Goal: Complete application form

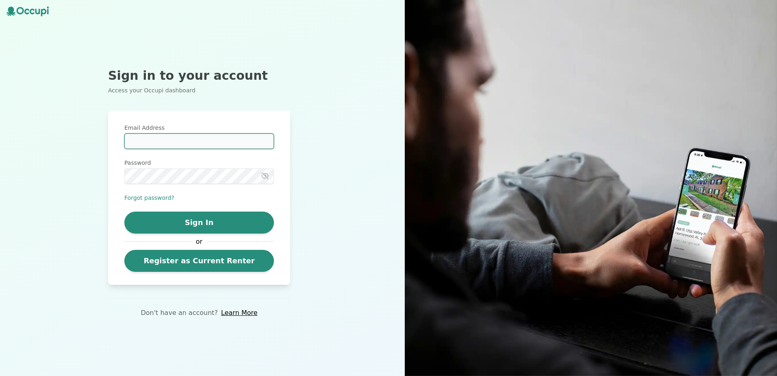
click at [180, 139] on input "Email Address" at bounding box center [199, 140] width 150 height 15
paste input "**********"
type input "**********"
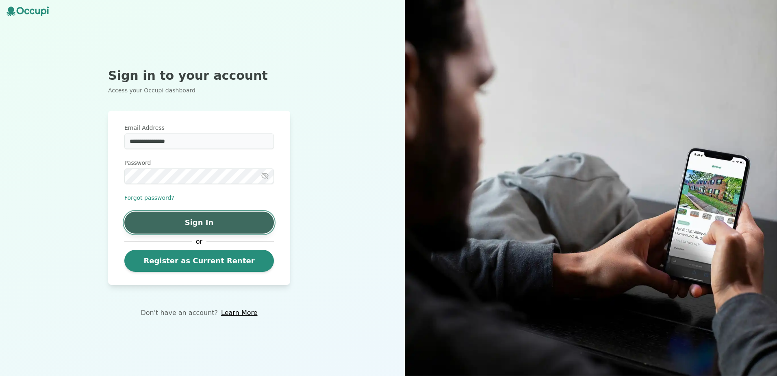
click at [196, 219] on button "Sign In" at bounding box center [199, 222] width 150 height 22
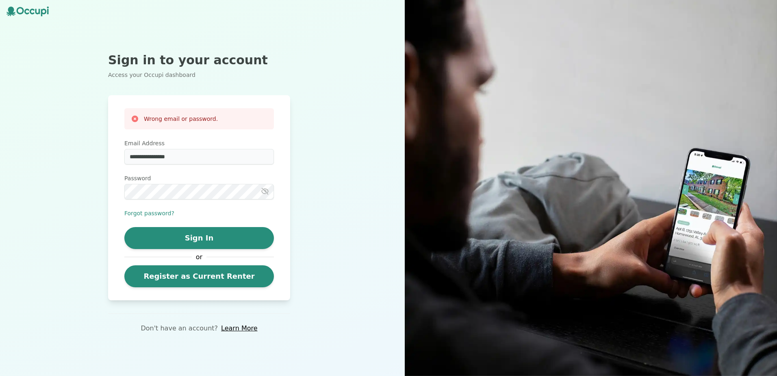
drag, startPoint x: 162, startPoint y: 214, endPoint x: 175, endPoint y: 209, distance: 13.9
click at [163, 214] on button "Forgot password?" at bounding box center [149, 213] width 50 height 8
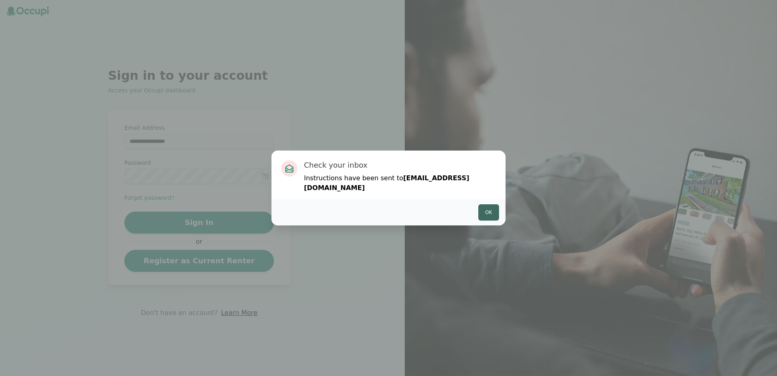
click at [487, 213] on button "Ok" at bounding box center [488, 212] width 21 height 16
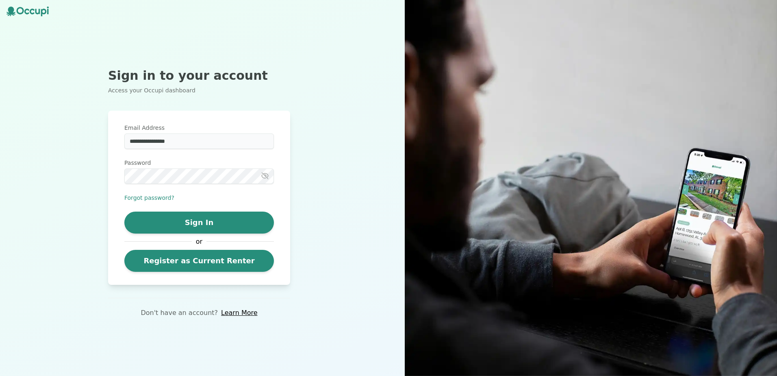
drag, startPoint x: 244, startPoint y: 311, endPoint x: 297, endPoint y: 298, distance: 54.2
click at [244, 311] on link "Learn More" at bounding box center [239, 313] width 36 height 10
click at [236, 312] on link "Learn More" at bounding box center [239, 313] width 36 height 10
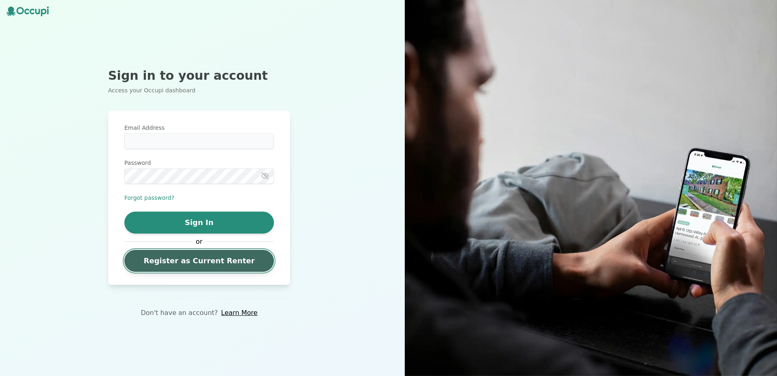
click at [167, 264] on link "Register as Current Renter" at bounding box center [199, 261] width 150 height 22
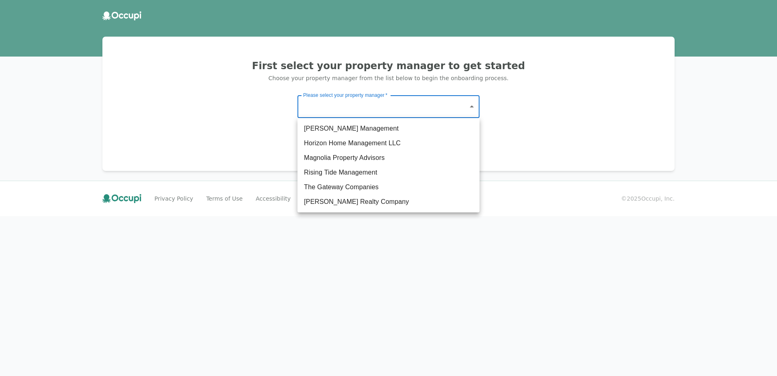
click at [398, 104] on body "First select your property manager to get started Choose your property manager …" at bounding box center [388, 188] width 777 height 376
click at [362, 185] on li "The Gateway Companies" at bounding box center [389, 187] width 182 height 15
type input "**********"
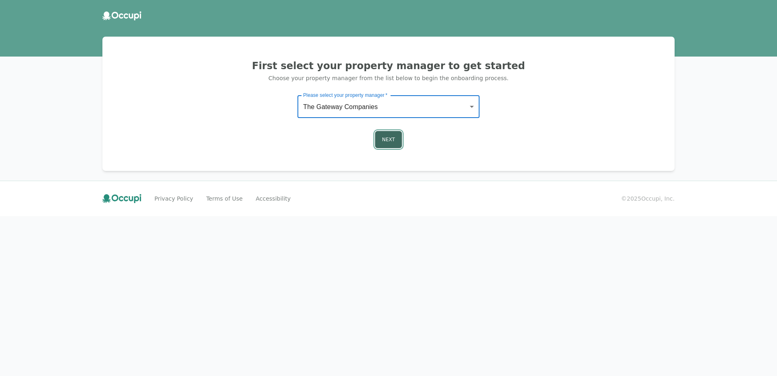
click at [388, 136] on button "Next" at bounding box center [388, 139] width 27 height 17
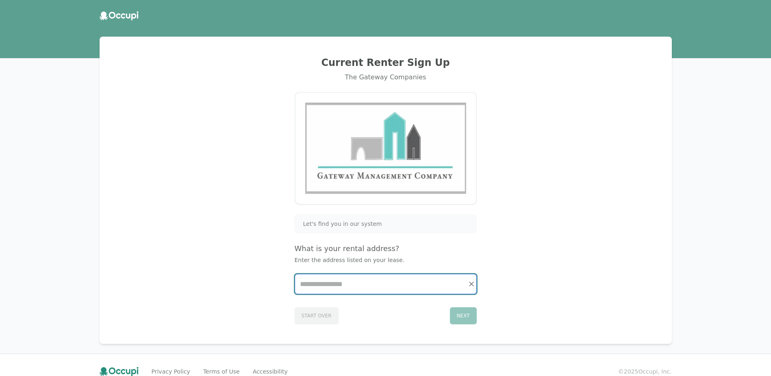
click at [349, 286] on input "Start typing..." at bounding box center [385, 284] width 181 height 20
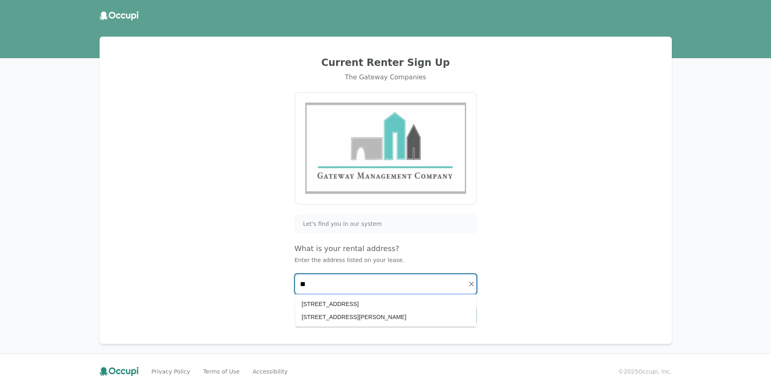
type input "*"
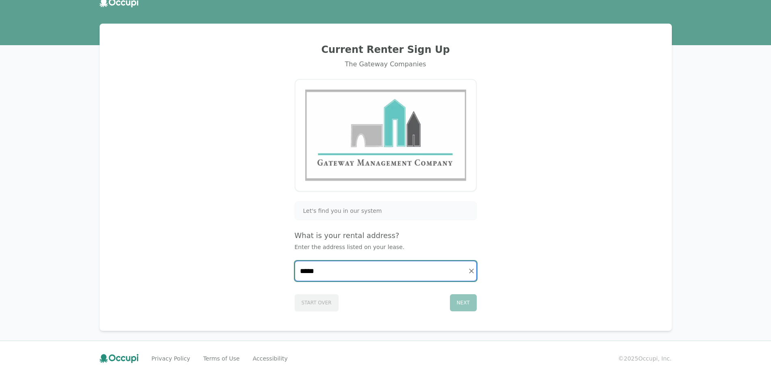
type input "******"
click at [470, 271] on icon "Clear" at bounding box center [471, 271] width 8 height 8
type input "*"
drag, startPoint x: 333, startPoint y: 271, endPoint x: 234, endPoint y: 285, distance: 100.6
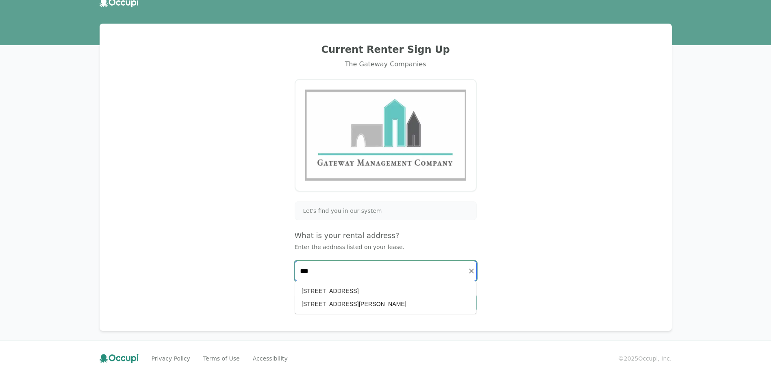
click at [220, 283] on div "Current Renter Sign Up The Gateway Companies Let's find you in our system What …" at bounding box center [385, 176] width 553 height 287
type input "**********"
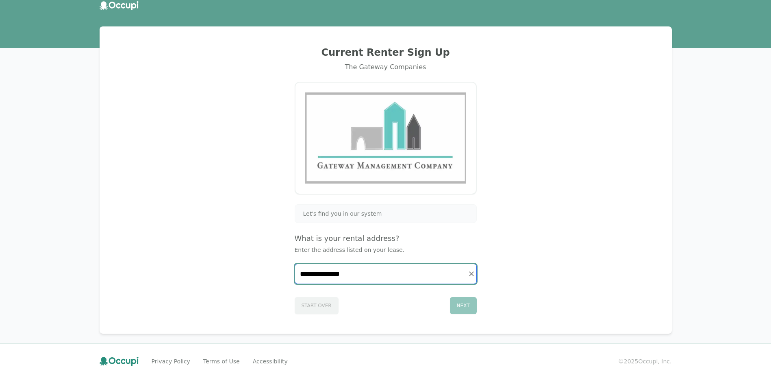
scroll to position [13, 0]
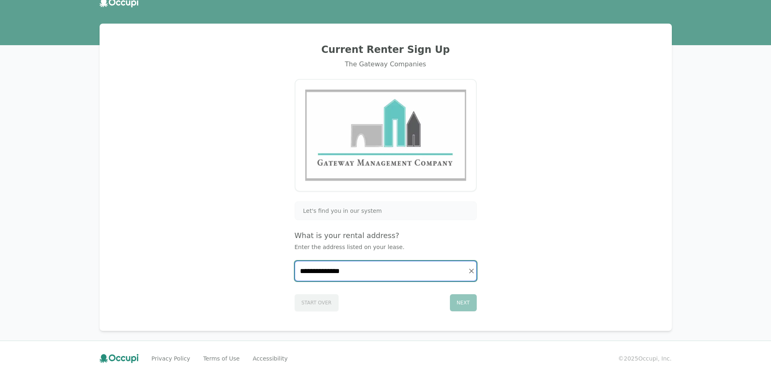
click at [471, 270] on icon "Clear" at bounding box center [471, 270] width 5 height 5
type input "*"
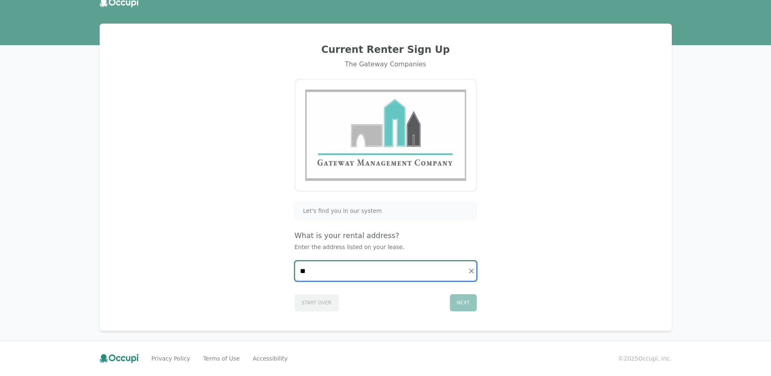
type input "*"
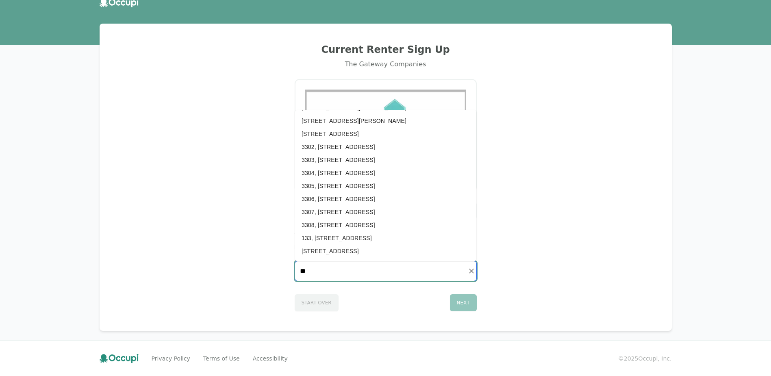
scroll to position [0, 0]
drag, startPoint x: 335, startPoint y: 273, endPoint x: 252, endPoint y: 272, distance: 83.7
click at [252, 272] on div "Current Renter Sign Up The Gateway Companies Let's find you in our system What …" at bounding box center [385, 176] width 553 height 287
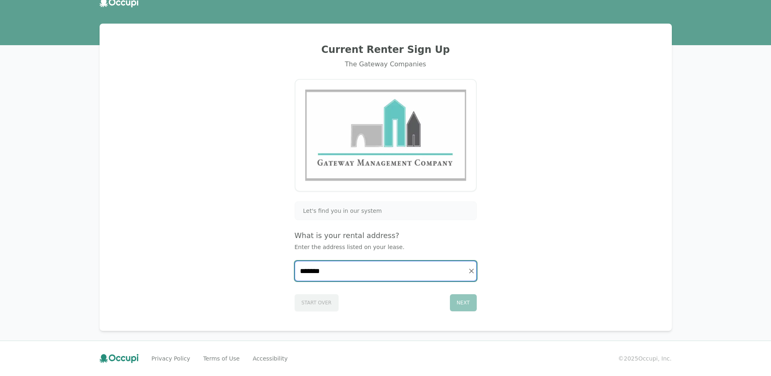
type input "*******"
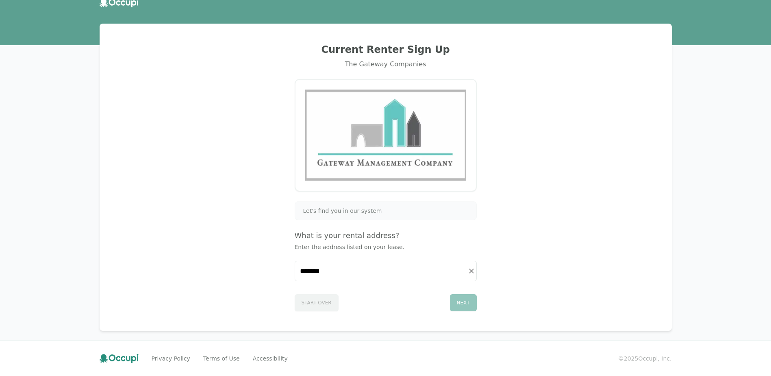
click at [463, 304] on div "Next" at bounding box center [463, 302] width 27 height 17
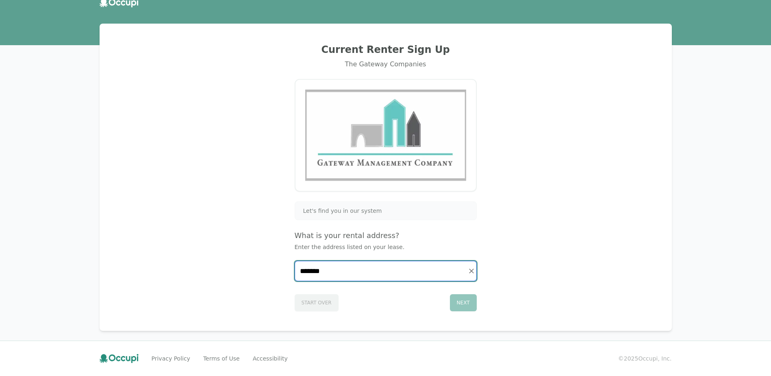
click at [384, 272] on input "*******" at bounding box center [385, 271] width 181 height 20
drag, startPoint x: 377, startPoint y: 271, endPoint x: 216, endPoint y: 265, distance: 161.5
click at [216, 265] on div "Current Renter Sign Up The Gateway Companies Let's find you in our system What …" at bounding box center [385, 176] width 553 height 287
click at [400, 269] on input "Start typing..." at bounding box center [385, 271] width 181 height 20
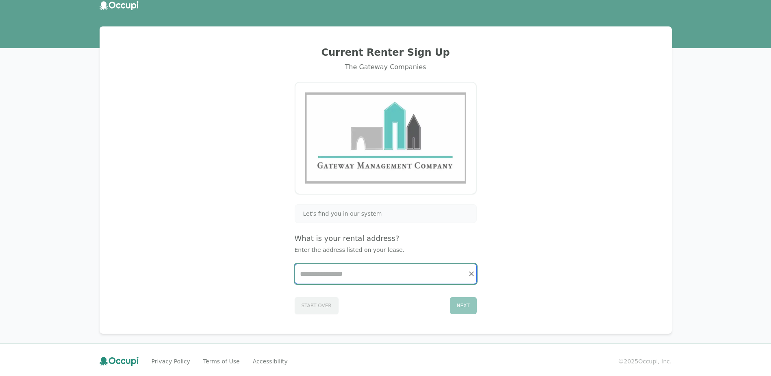
scroll to position [13, 0]
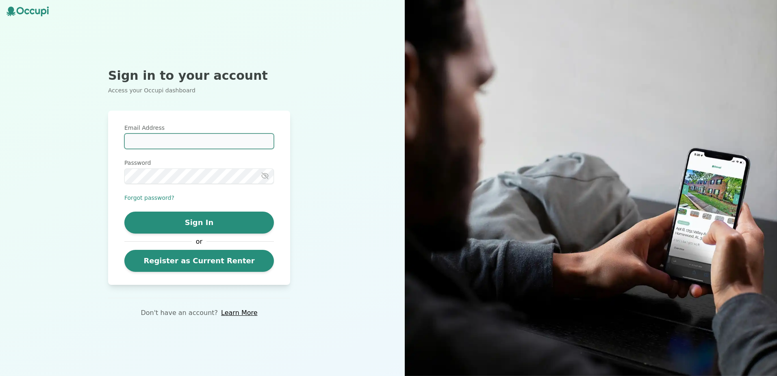
click at [175, 139] on input "Email Address" at bounding box center [199, 140] width 150 height 15
paste input "**********"
type input "**********"
click at [265, 172] on icon "button" at bounding box center [265, 176] width 8 height 8
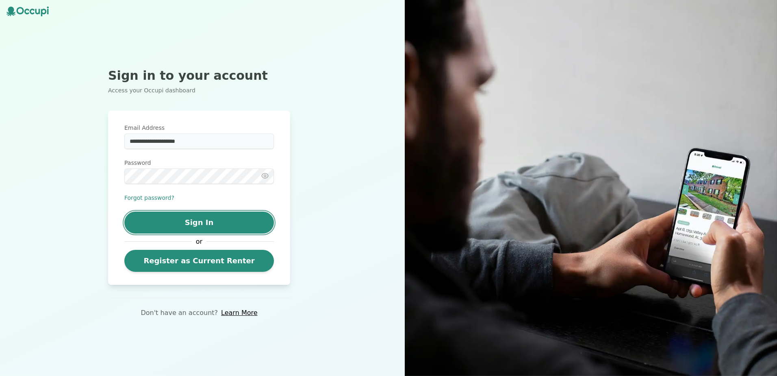
drag, startPoint x: 174, startPoint y: 216, endPoint x: 214, endPoint y: 207, distance: 41.6
click at [174, 216] on button "Sign In" at bounding box center [199, 222] width 150 height 22
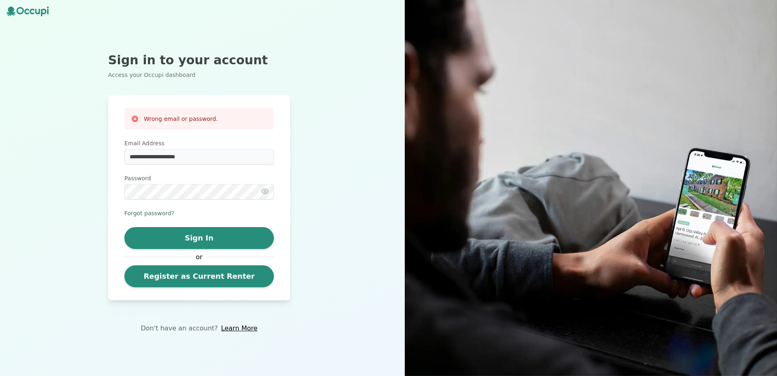
click at [154, 213] on button "Forgot password?" at bounding box center [149, 213] width 50 height 8
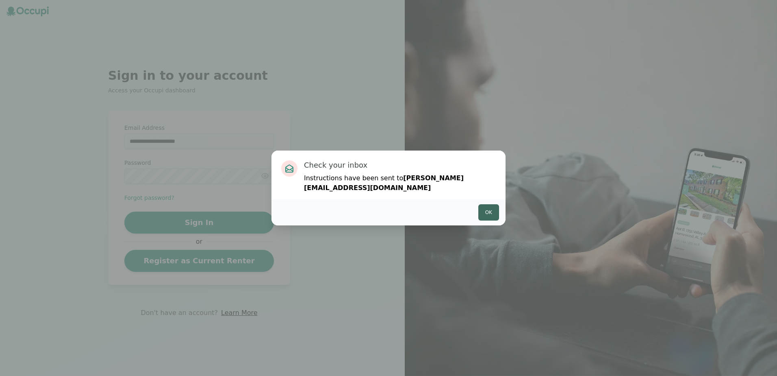
click at [489, 209] on button "Ok" at bounding box center [488, 212] width 21 height 16
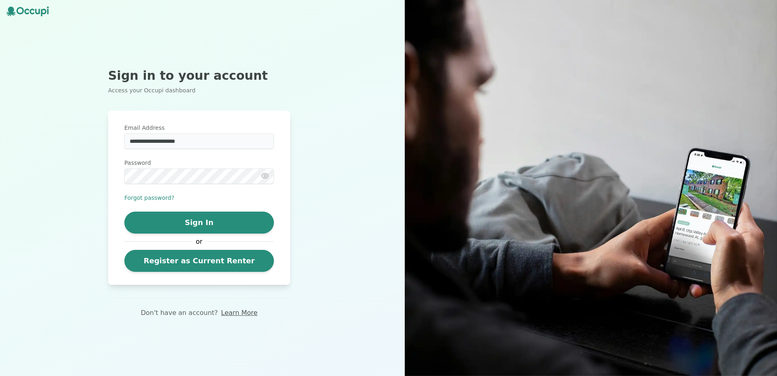
click at [224, 313] on link "Learn More" at bounding box center [239, 313] width 36 height 10
